Goal: Book appointment/travel/reservation

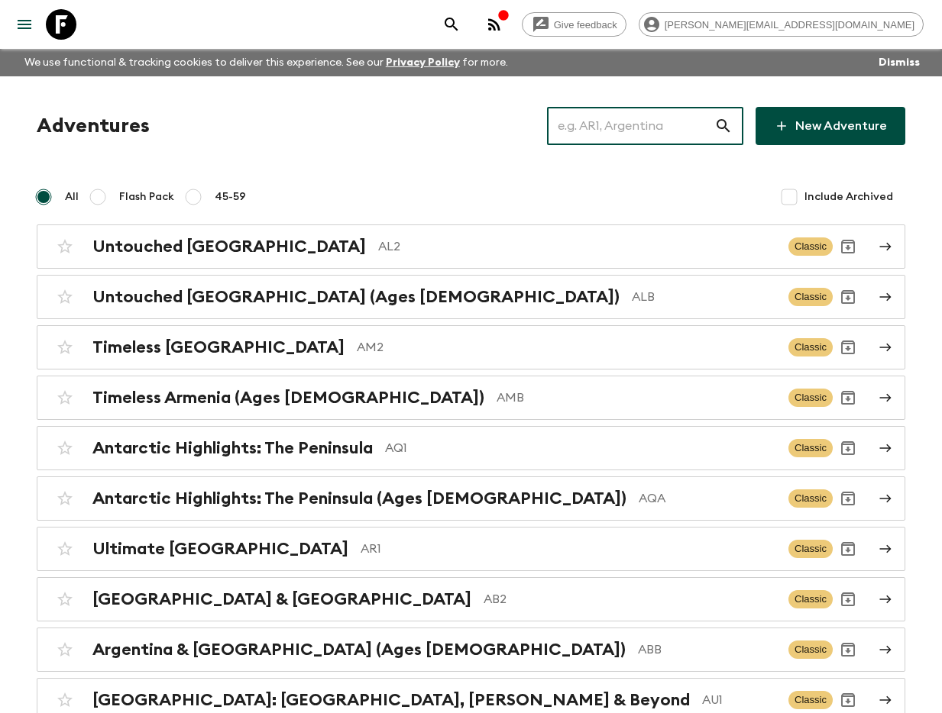
click at [611, 125] on input "text" at bounding box center [630, 126] width 167 height 43
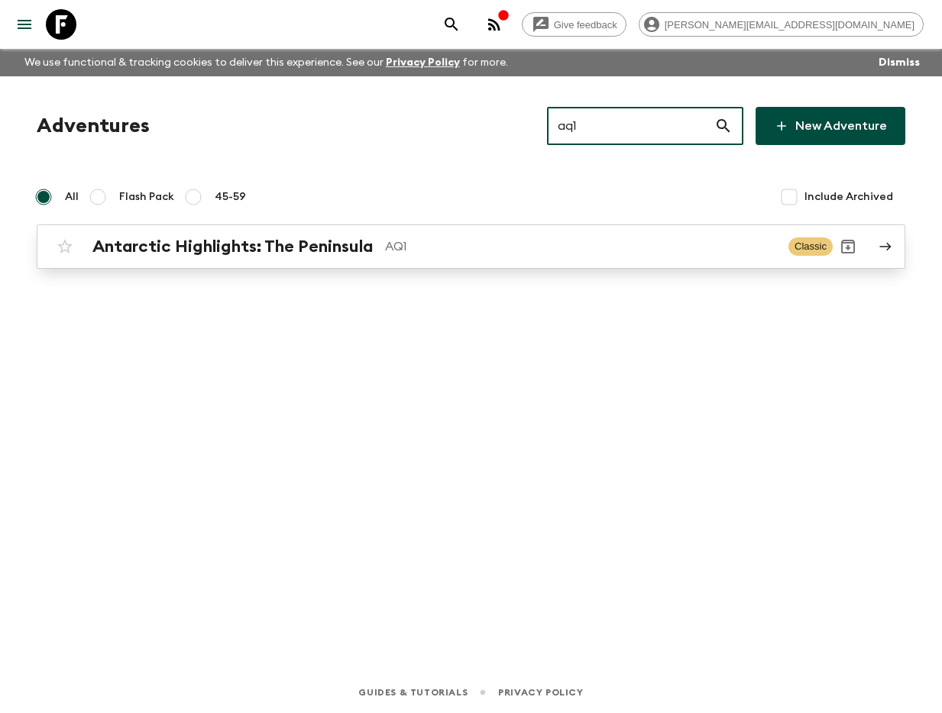
type input "aq1"
click at [301, 251] on h2 "Antarctic Highlights: The Peninsula" at bounding box center [232, 247] width 280 height 20
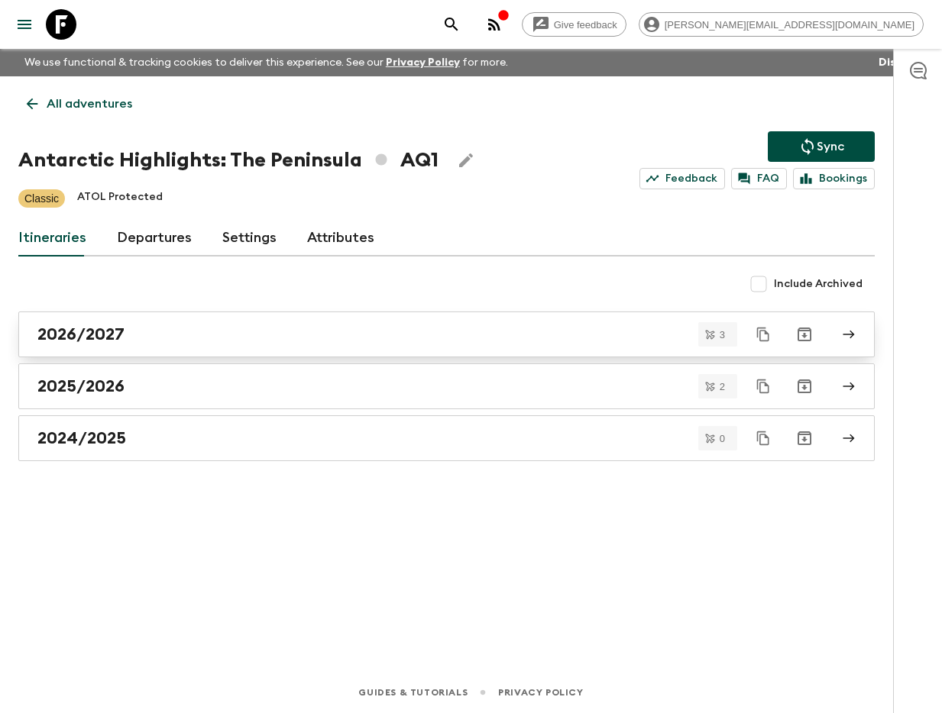
click at [204, 340] on div "2026/2027" at bounding box center [431, 335] width 789 height 20
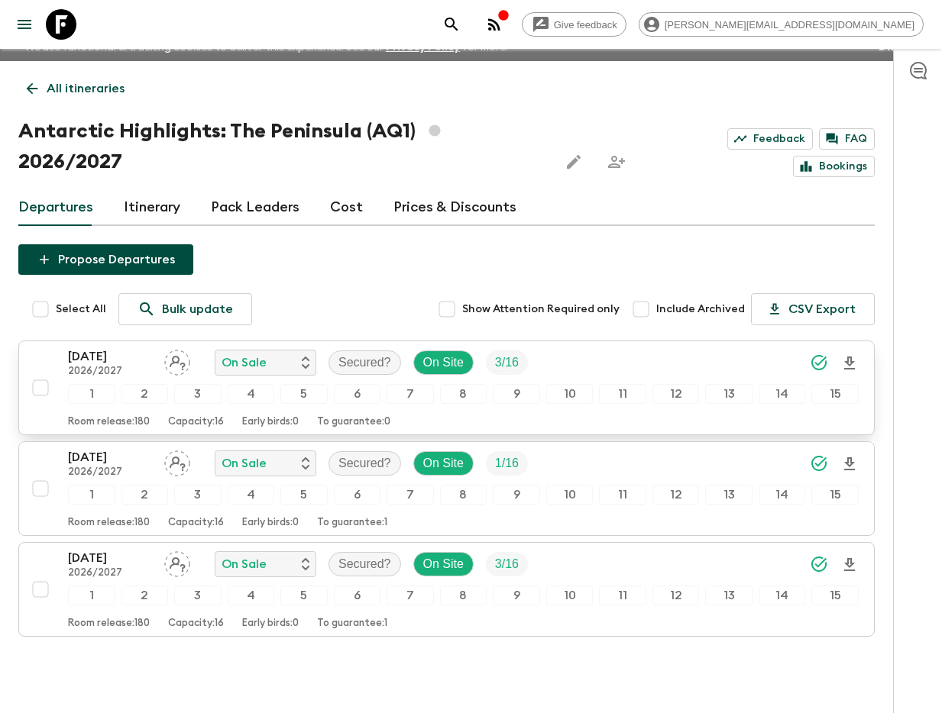
scroll to position [18, 0]
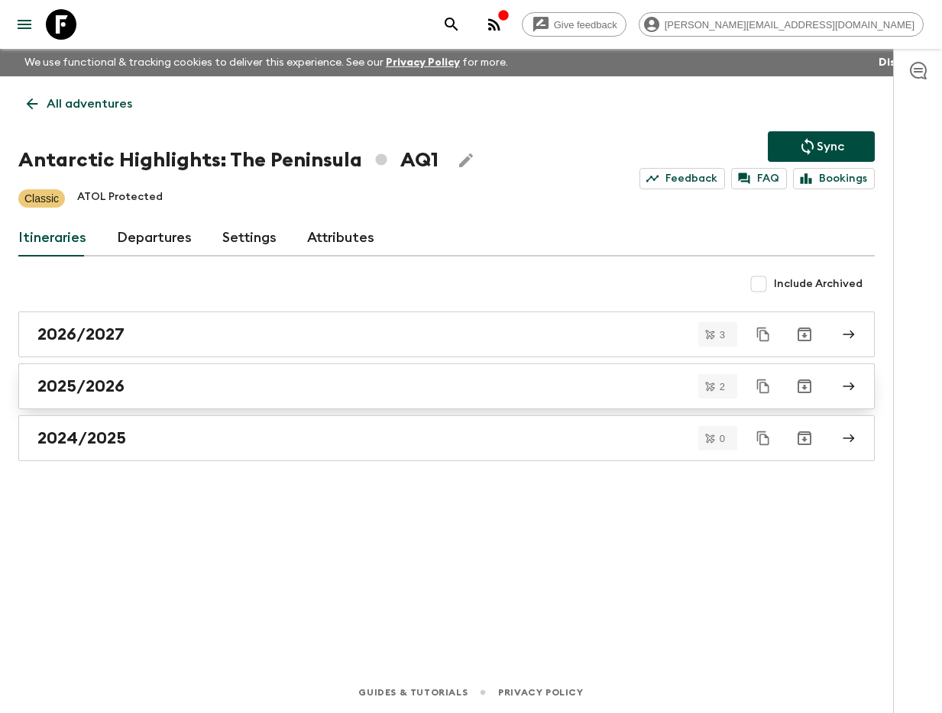
click at [164, 396] on link "2025/2026" at bounding box center [446, 387] width 856 height 46
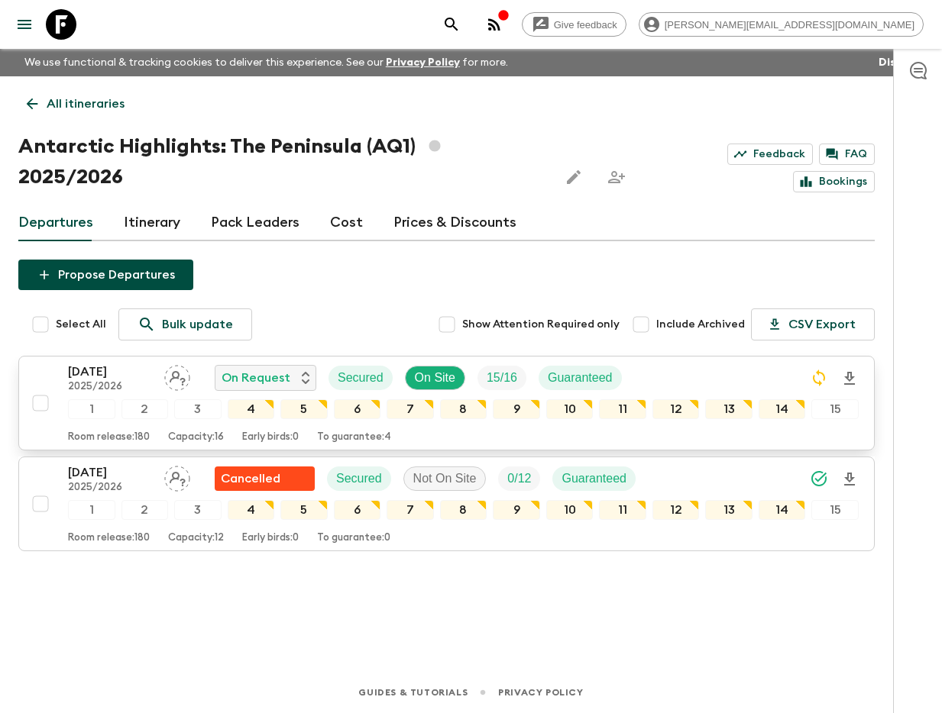
click at [99, 375] on p "[DATE]" at bounding box center [110, 372] width 84 height 18
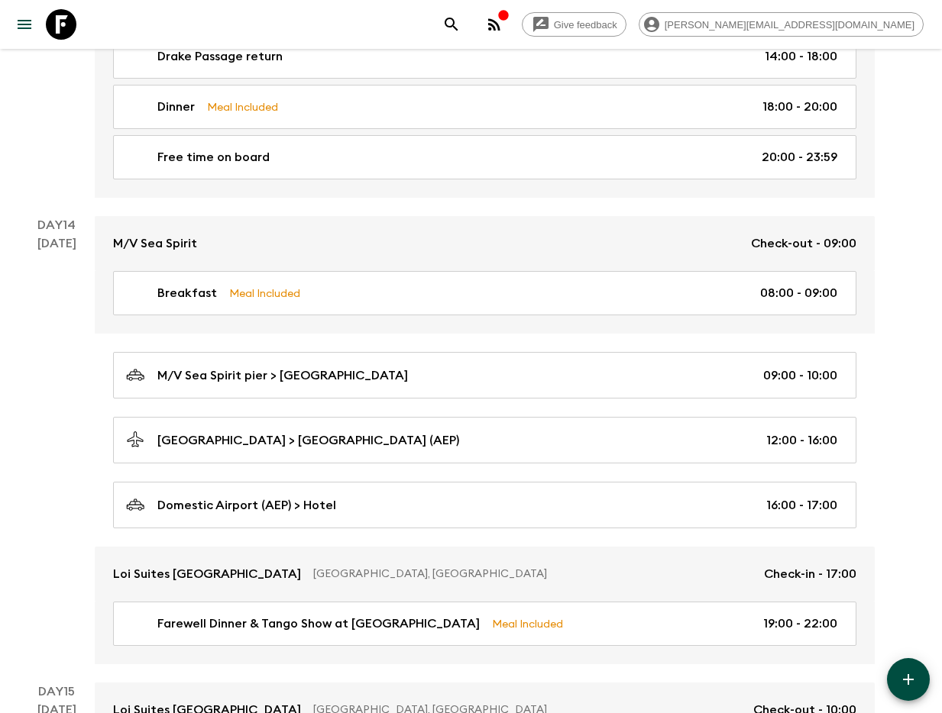
scroll to position [5207, 0]
